Goal: Information Seeking & Learning: Learn about a topic

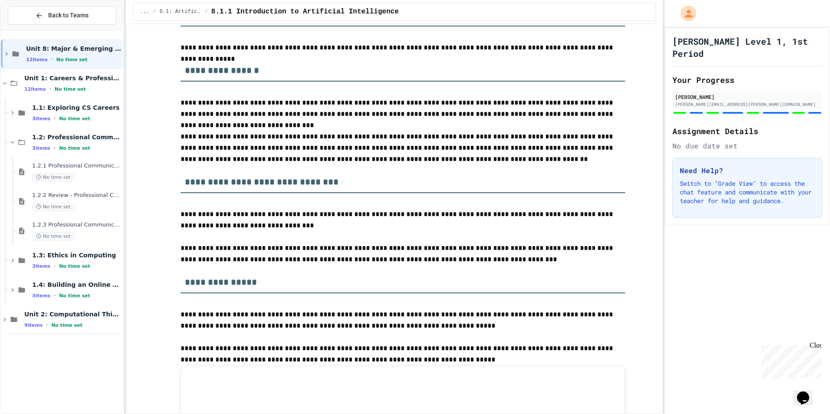
scroll to position [999, 0]
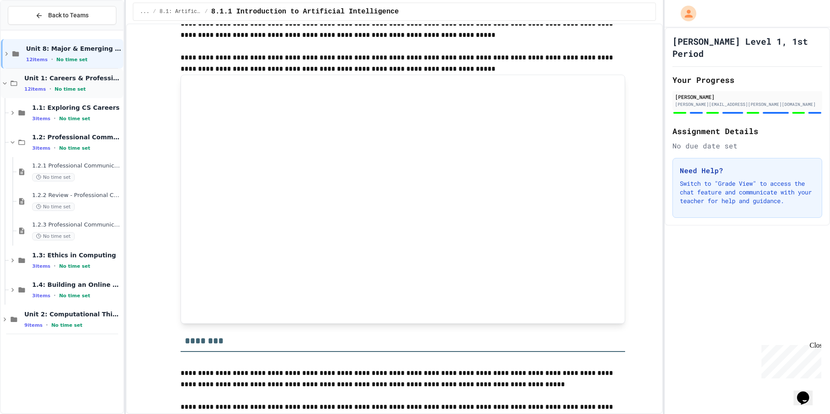
click at [87, 94] on div "Unit 1: Careers & Professionalism 12 items • No time set" at bounding box center [62, 84] width 122 height 30
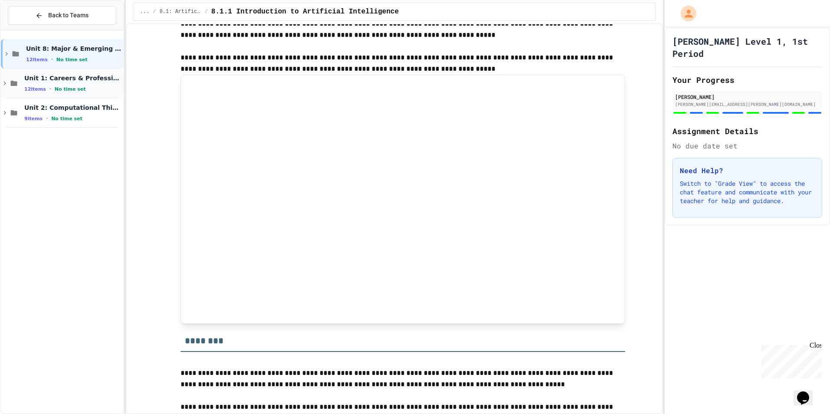
click at [20, 79] on div "Unit 1: Careers & Professionalism 12 items • No time set" at bounding box center [62, 84] width 122 height 30
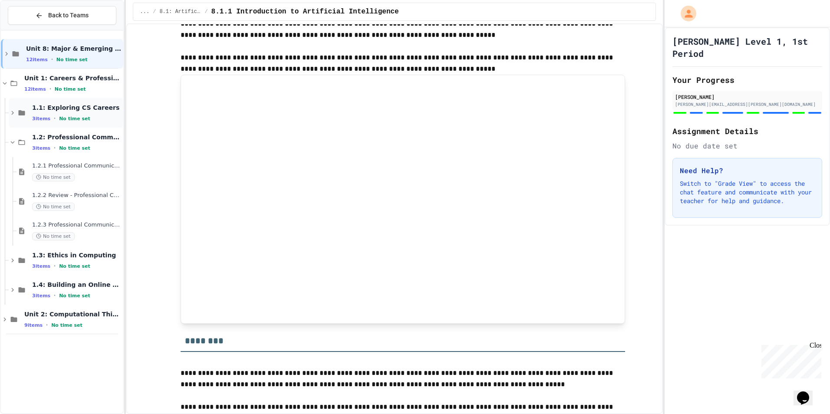
click at [26, 112] on icon at bounding box center [21, 113] width 10 height 8
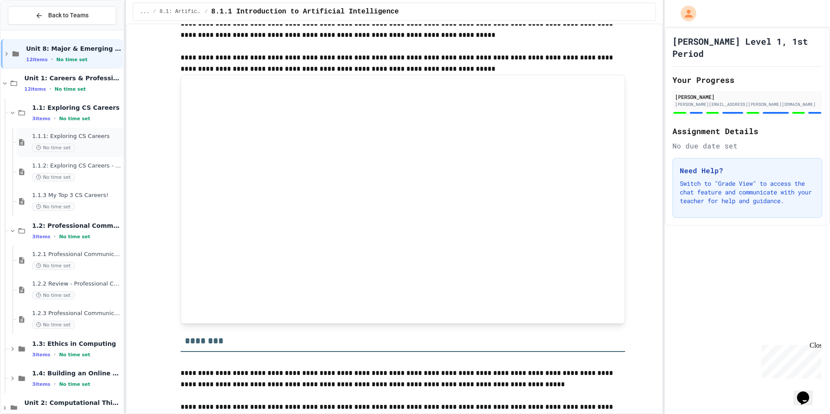
click at [36, 130] on div "1.1.1: Exploring CS Careers No time set" at bounding box center [69, 143] width 107 height 30
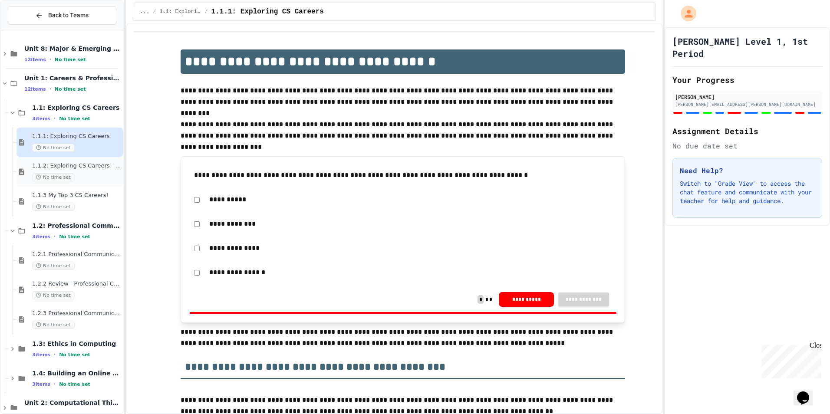
click at [46, 167] on span "1.1.2: Exploring CS Careers - Review" at bounding box center [76, 165] width 89 height 7
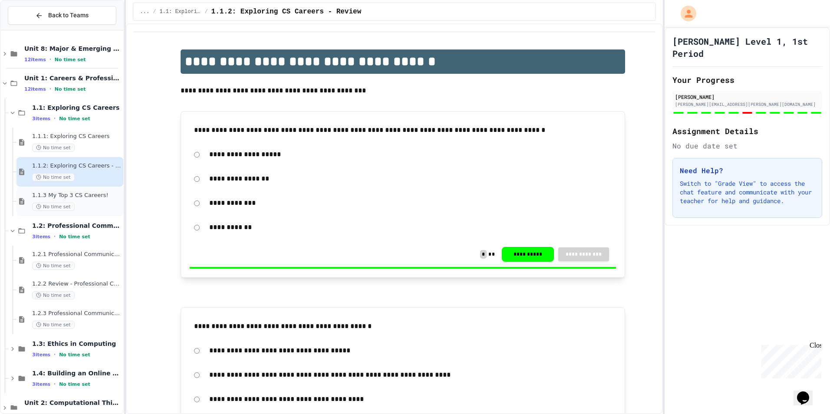
click at [53, 201] on div "1.1.3 My Top 3 CS Careers! No time set" at bounding box center [76, 201] width 89 height 19
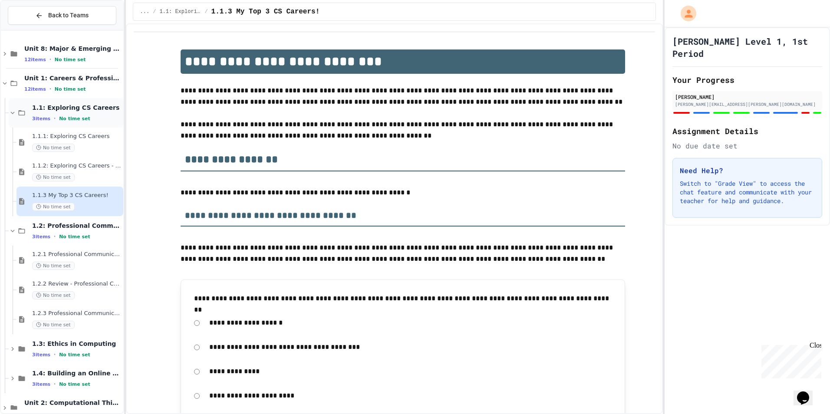
click at [20, 112] on icon at bounding box center [21, 113] width 10 height 8
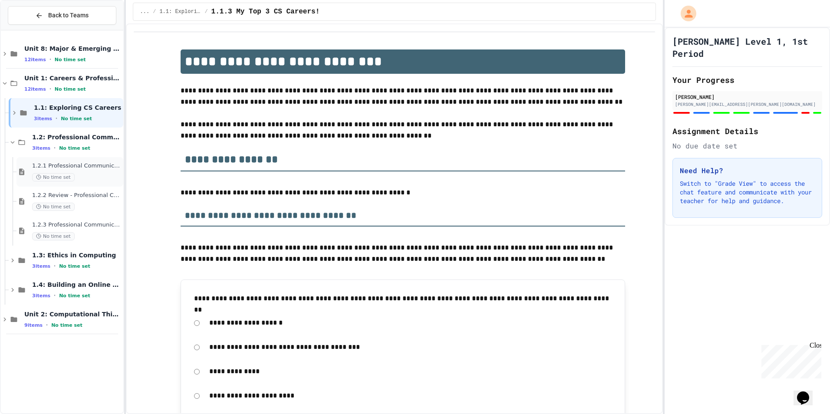
click at [56, 165] on span "1.2.1 Professional Communication" at bounding box center [76, 165] width 89 height 7
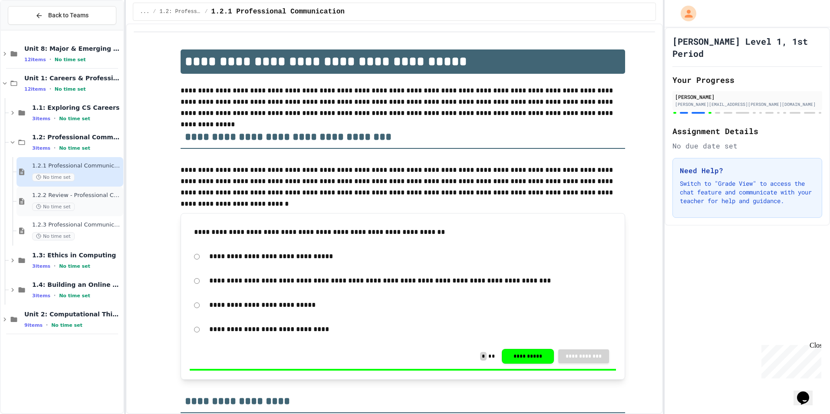
drag, startPoint x: 62, startPoint y: 190, endPoint x: 64, endPoint y: 198, distance: 8.1
click at [64, 198] on span "1.2.2 Review - Professional Communication" at bounding box center [76, 195] width 89 height 7
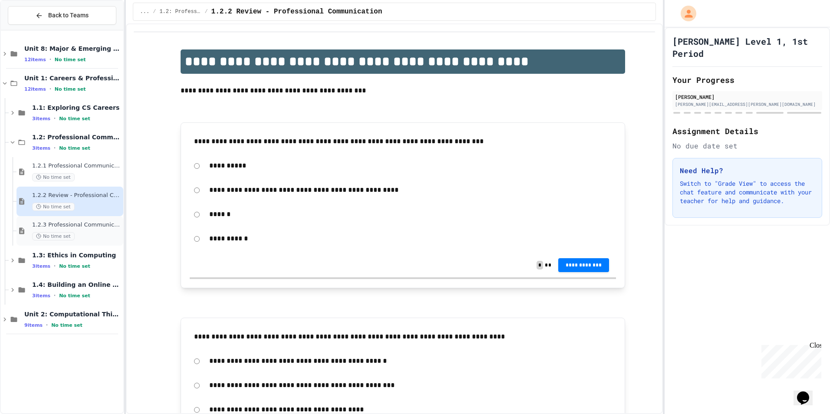
click at [68, 228] on span "1.2.3 Professional Communication Challenge" at bounding box center [76, 224] width 89 height 7
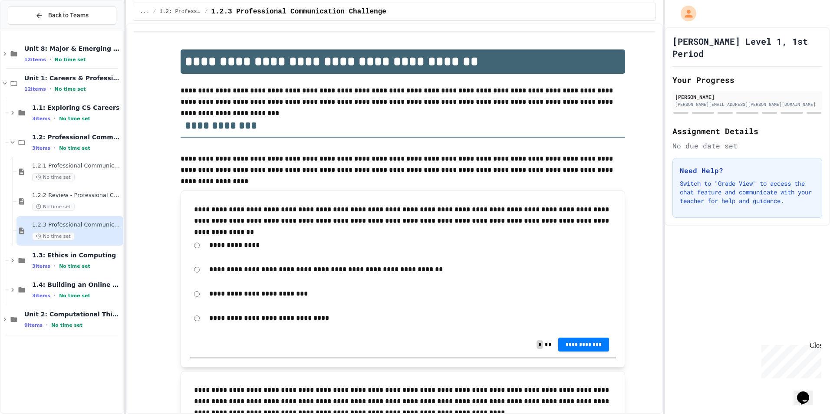
click at [59, 174] on span "No time set" at bounding box center [53, 177] width 43 height 8
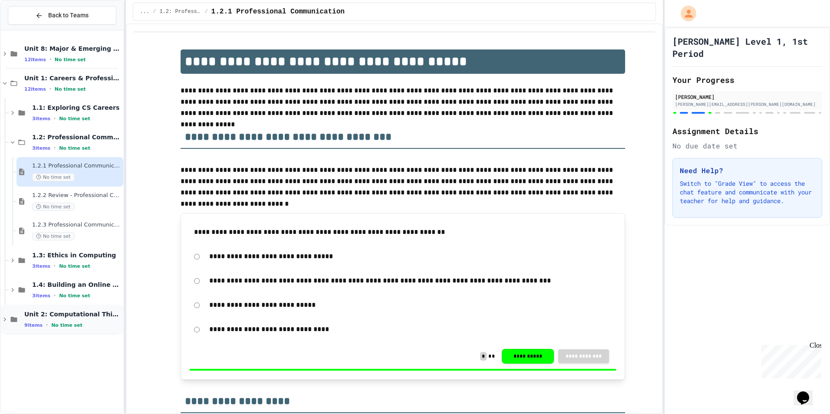
click at [53, 323] on span "No time set" at bounding box center [66, 326] width 31 height 6
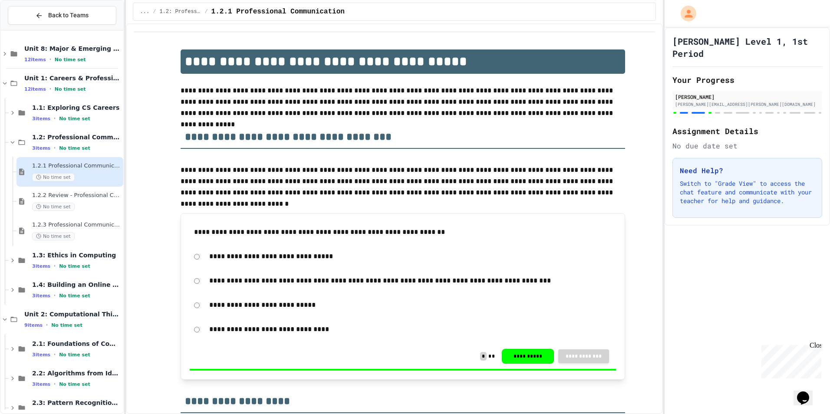
scroll to position [18, 0]
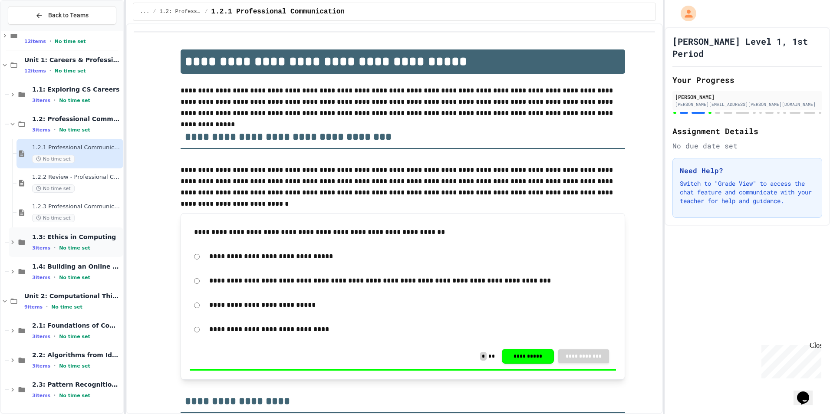
click at [40, 243] on div "1.3: Ethics in Computing 3 items • No time set" at bounding box center [76, 242] width 89 height 18
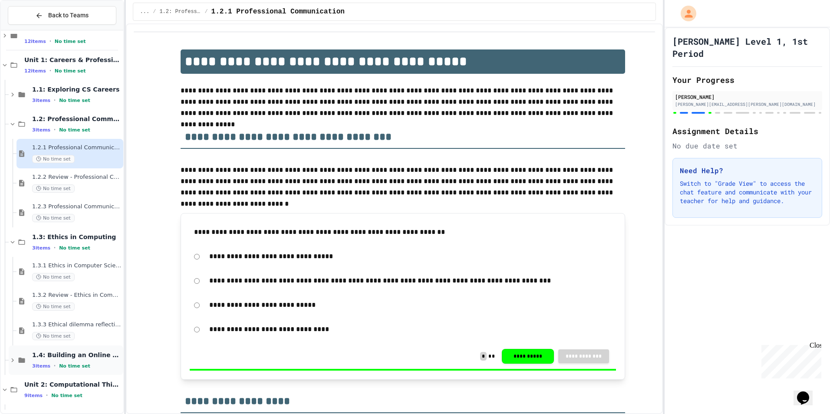
click at [28, 356] on div "1.4: Building an Online Presence 3 items • No time set" at bounding box center [66, 361] width 115 height 30
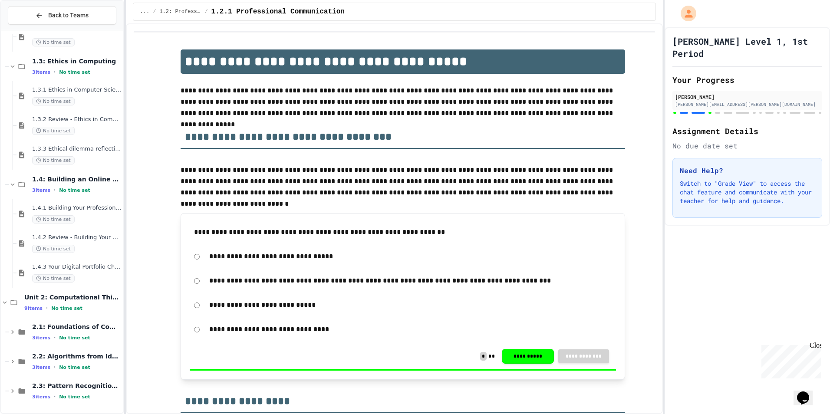
scroll to position [195, 0]
click at [50, 329] on span "2.1: Foundations of Computational Thinking" at bounding box center [76, 326] width 89 height 8
click at [43, 326] on span "2.1: Foundations of Computational Thinking" at bounding box center [76, 326] width 89 height 8
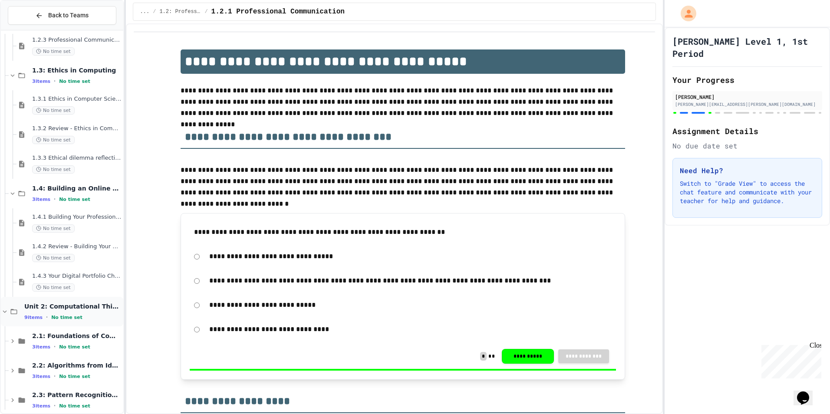
click at [6, 310] on icon at bounding box center [5, 312] width 8 height 8
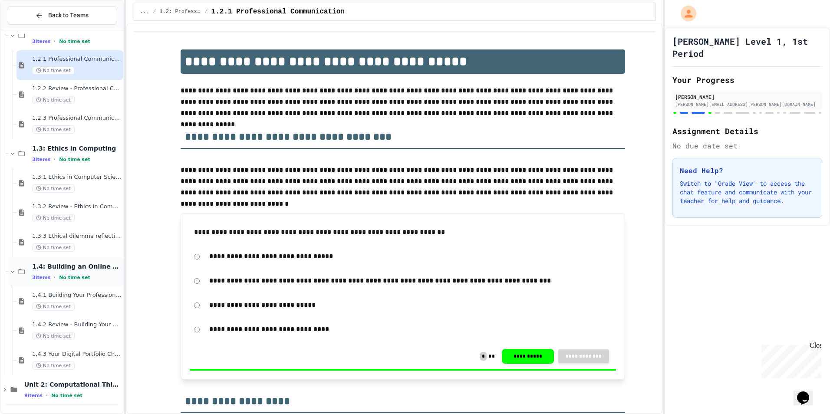
click at [10, 269] on icon at bounding box center [13, 272] width 8 height 8
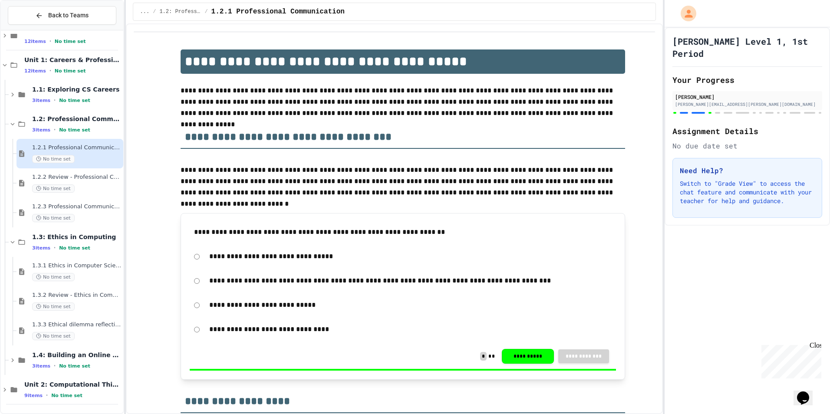
scroll to position [18, 0]
click at [62, 181] on div "1.2.2 Review - Professional Communication No time set" at bounding box center [76, 183] width 89 height 19
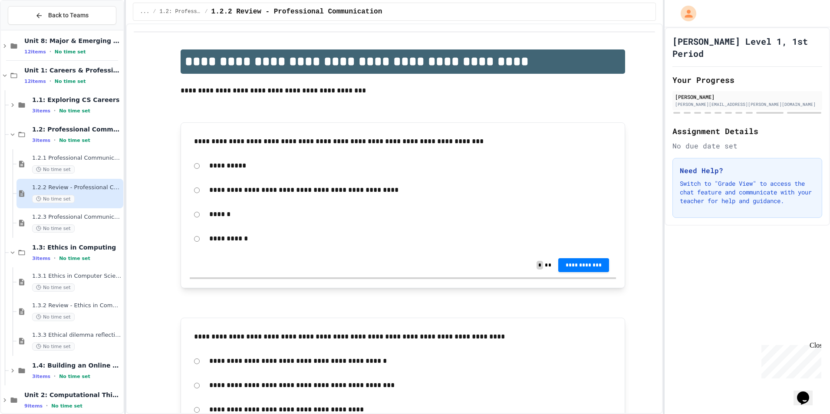
click at [67, 165] on span "No time set" at bounding box center [53, 169] width 43 height 8
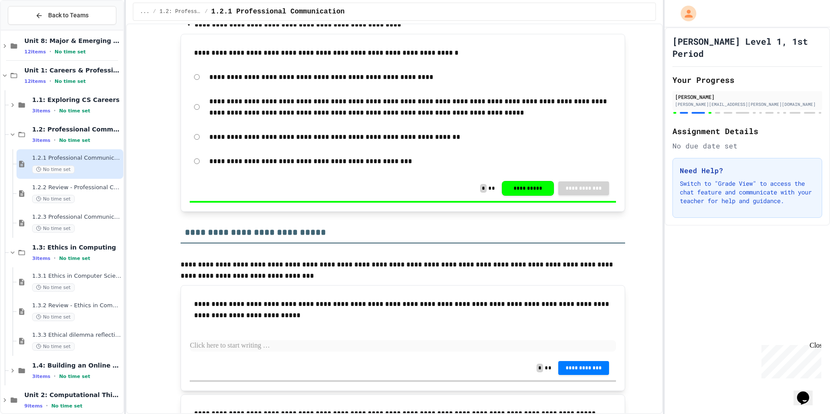
scroll to position [1563, 0]
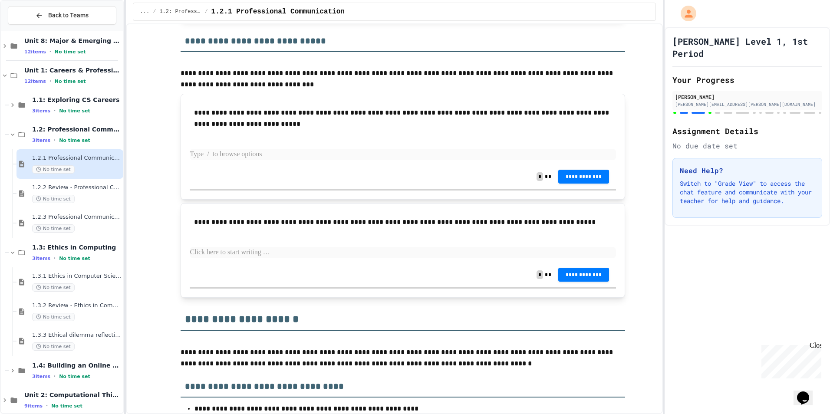
click at [237, 160] on p at bounding box center [403, 154] width 426 height 11
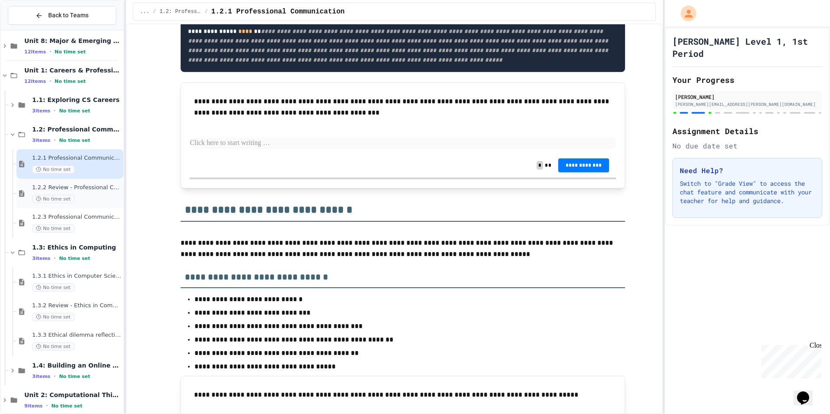
scroll to position [2065, 0]
